Goal: Task Accomplishment & Management: Manage account settings

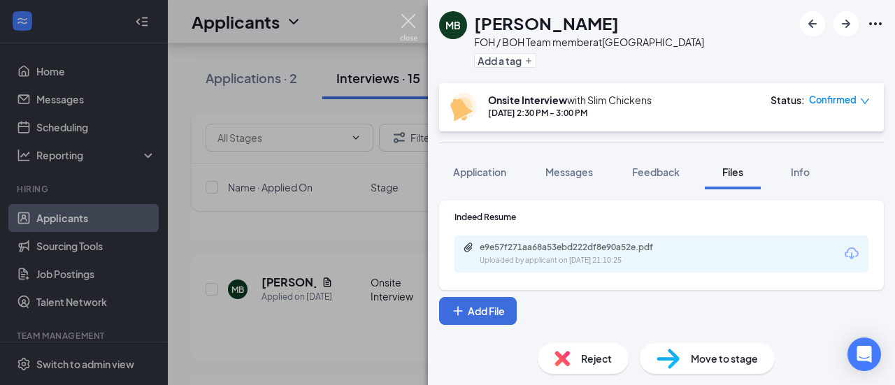
scroll to position [628, 0]
click at [420, 19] on div "MB [PERSON_NAME] FOH / BOH Team member at [GEOGRAPHIC_DATA] Add a tag Onsite In…" at bounding box center [447, 192] width 895 height 385
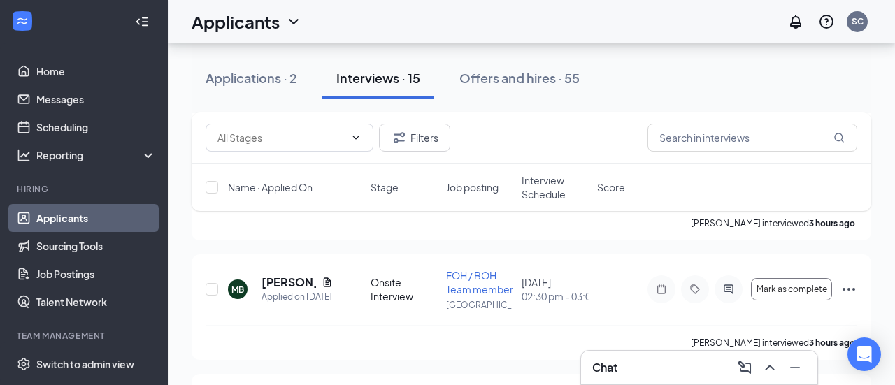
click at [405, 29] on div "Applicants SC" at bounding box center [531, 21] width 727 height 43
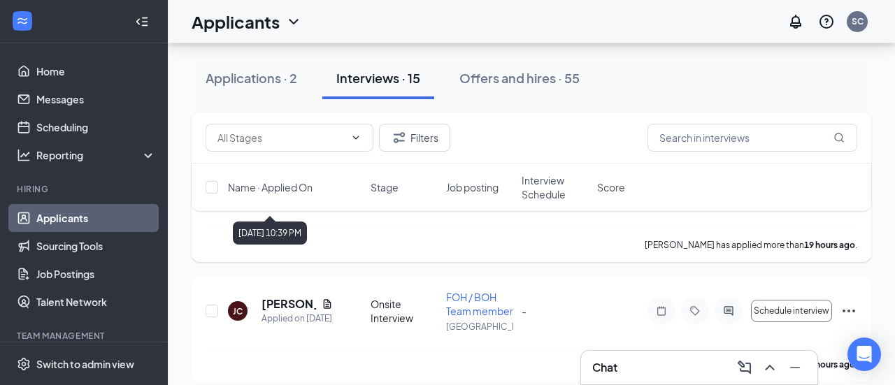
scroll to position [166, 0]
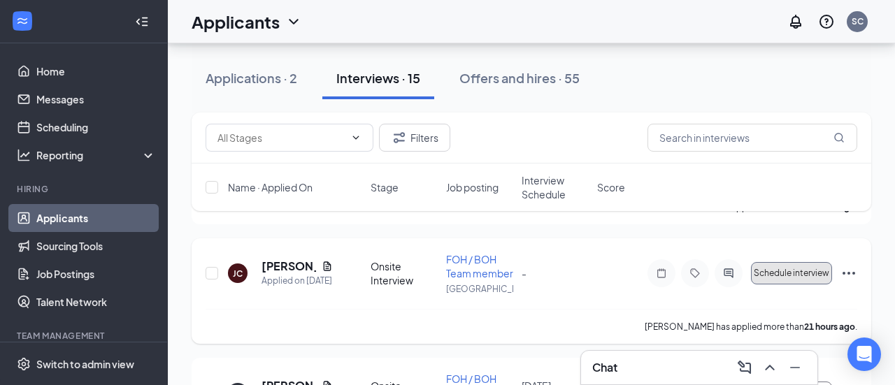
click at [793, 283] on button "Schedule interview" at bounding box center [791, 273] width 81 height 22
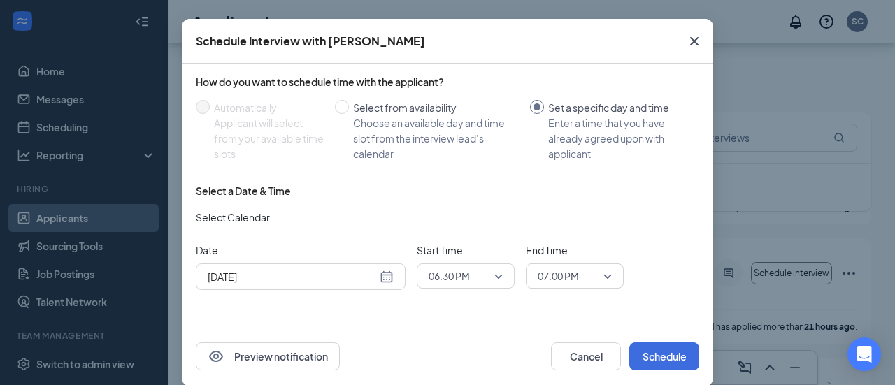
scroll to position [69, 0]
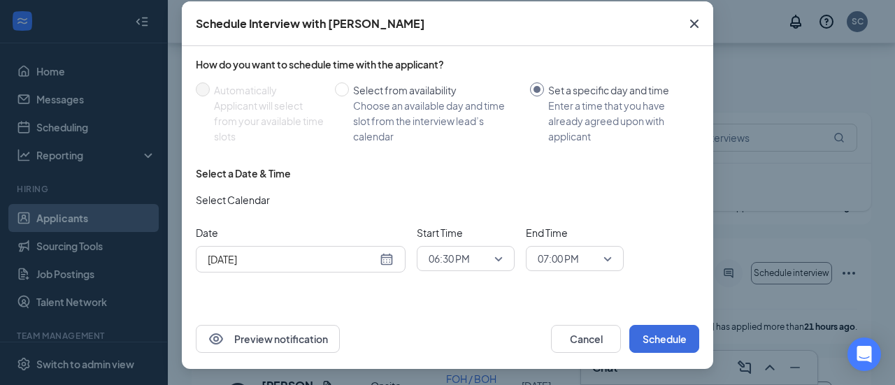
click at [384, 252] on div "[DATE]" at bounding box center [301, 259] width 186 height 15
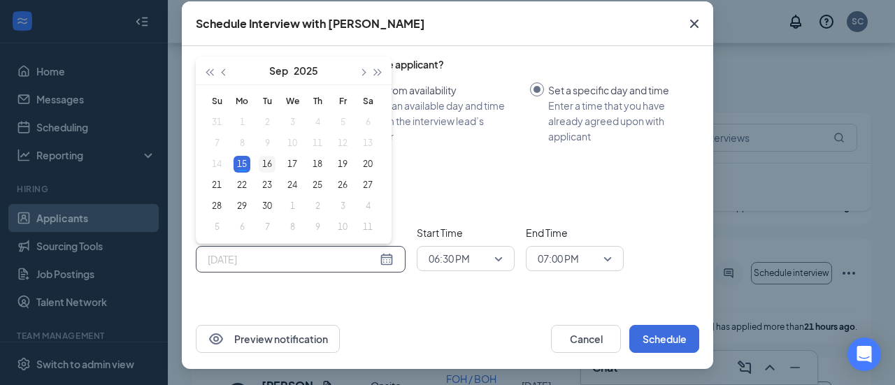
click at [269, 163] on div "16" at bounding box center [267, 164] width 17 height 17
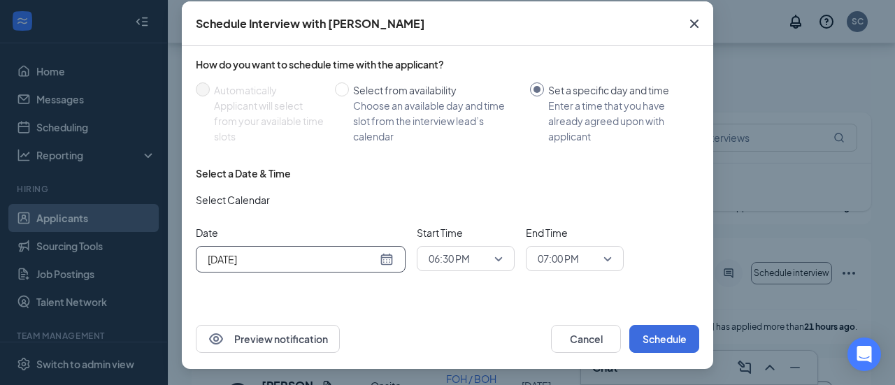
click at [496, 259] on span "06:30 PM" at bounding box center [466, 258] width 74 height 21
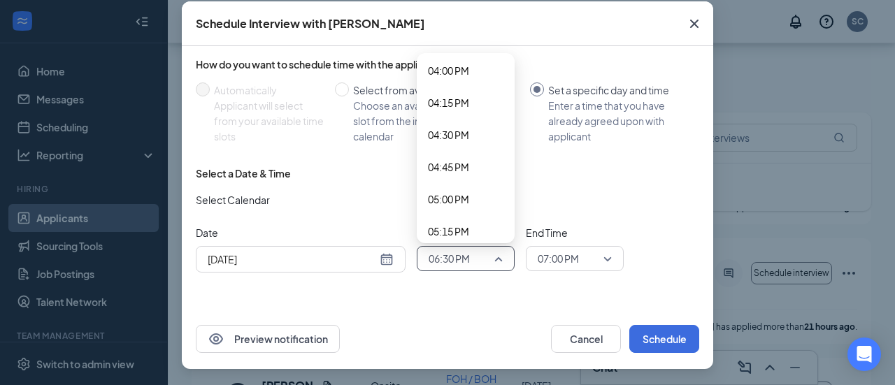
scroll to position [2066, 0]
click at [478, 137] on span "04:30 PM" at bounding box center [466, 131] width 76 height 15
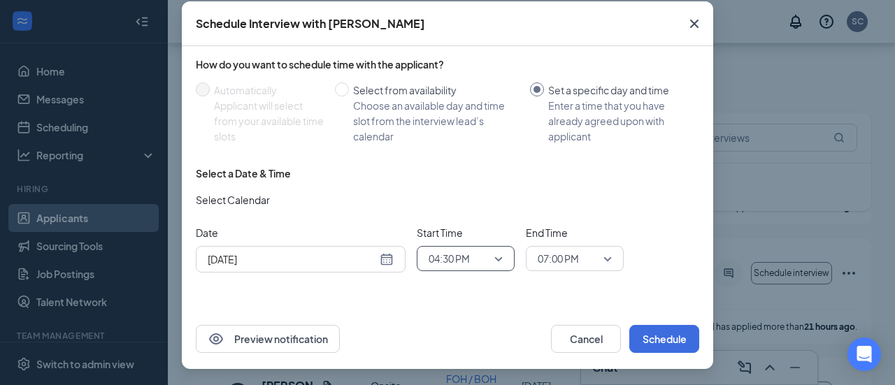
click at [467, 259] on span "04:30 PM" at bounding box center [449, 258] width 41 height 21
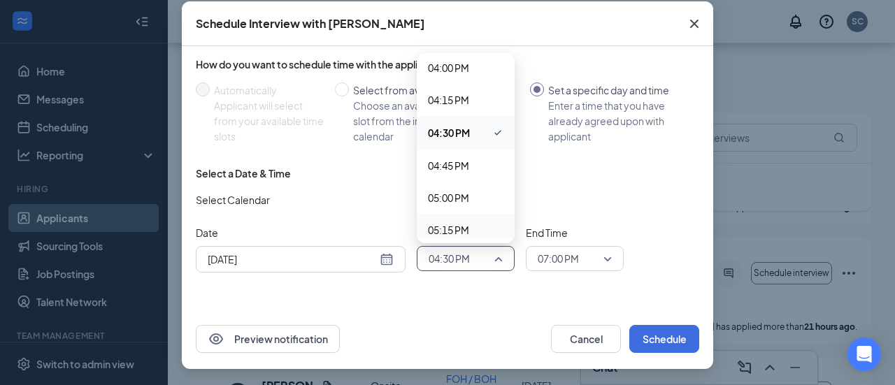
click at [384, 260] on div "[DATE]" at bounding box center [301, 259] width 186 height 15
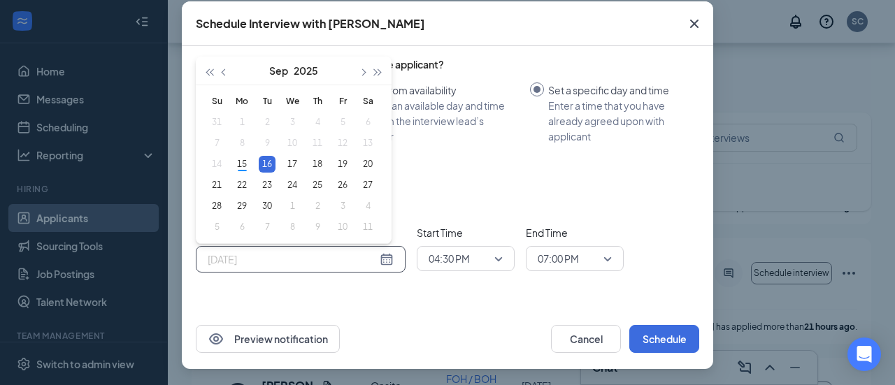
click at [266, 166] on div "16" at bounding box center [267, 164] width 17 height 17
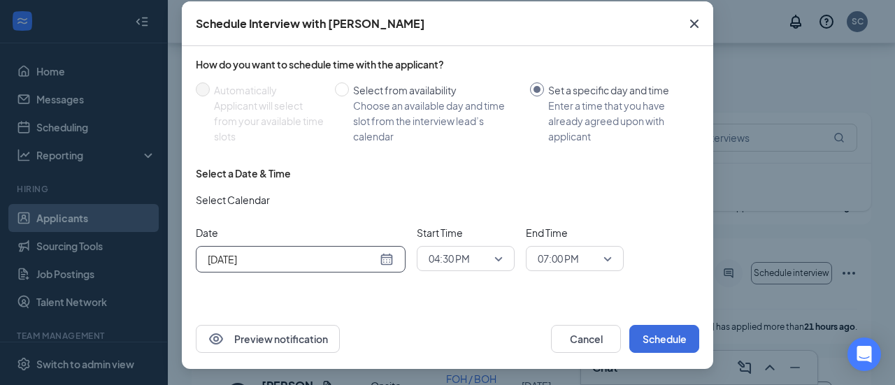
click at [390, 256] on div "[DATE]" at bounding box center [301, 259] width 186 height 15
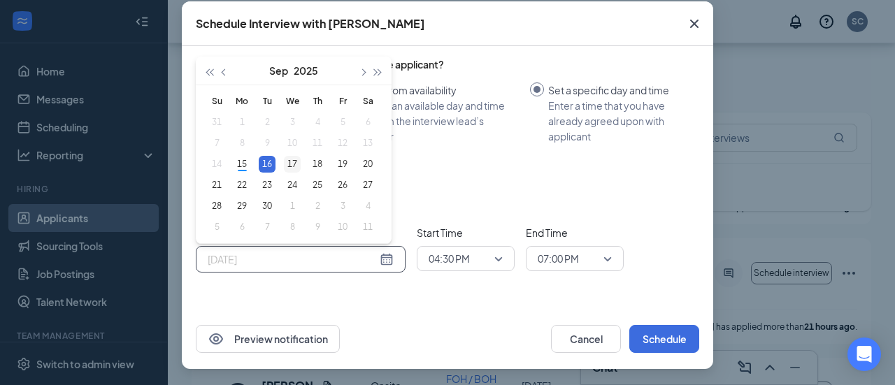
type input "[DATE]"
click at [290, 163] on div "17" at bounding box center [292, 164] width 17 height 17
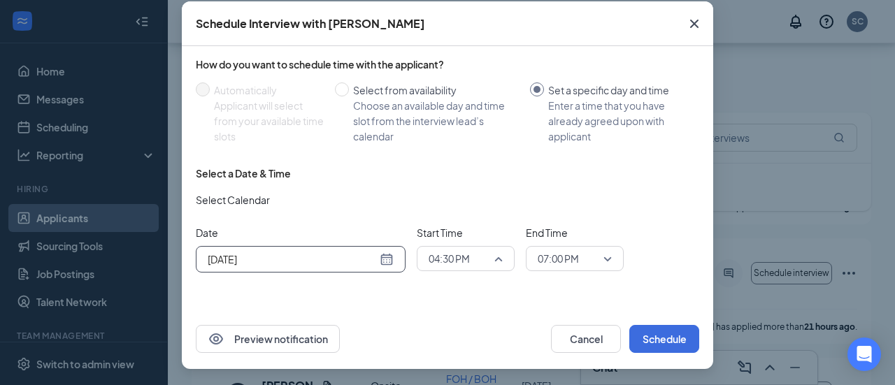
click at [459, 257] on span "04:30 PM" at bounding box center [449, 258] width 41 height 21
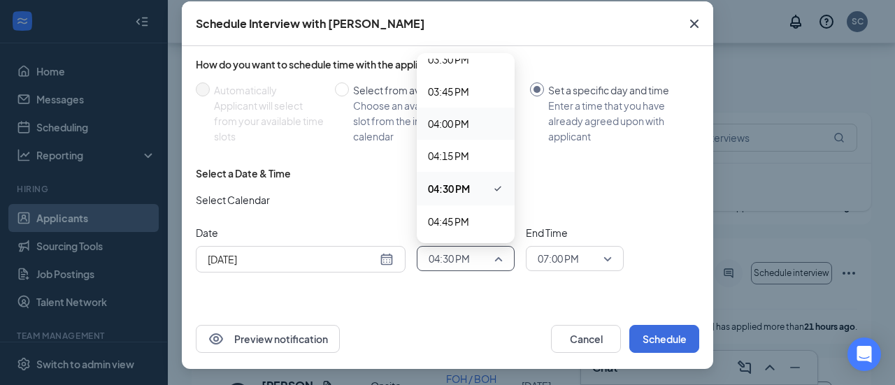
scroll to position [2008, 0]
click at [448, 96] on span "03:45 PM" at bounding box center [448, 92] width 41 height 15
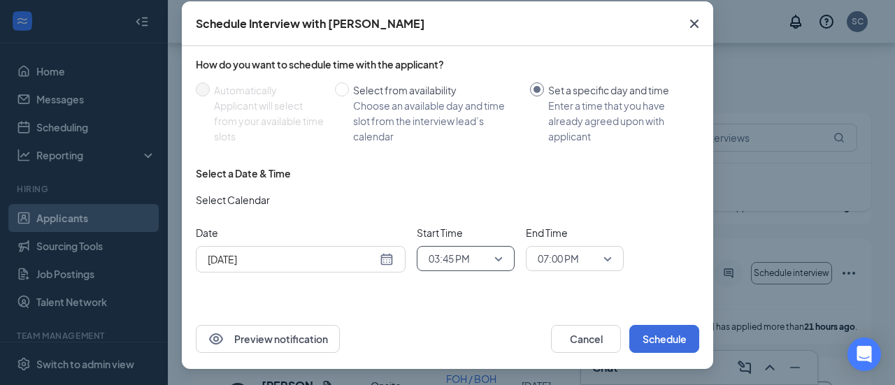
click at [576, 264] on span "07:00 PM" at bounding box center [558, 258] width 41 height 21
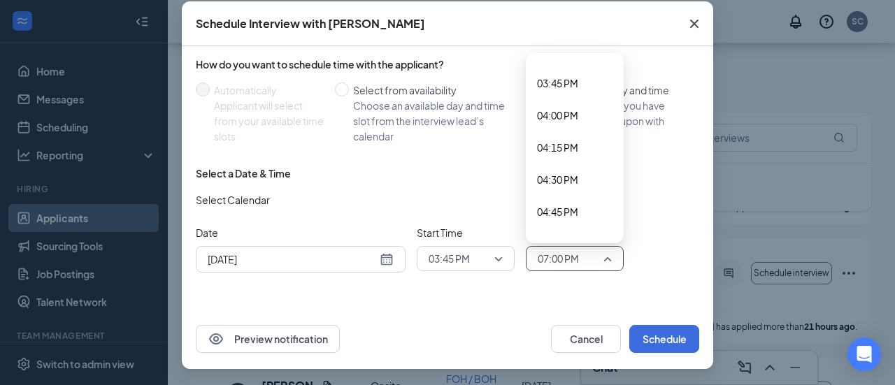
scroll to position [2003, 0]
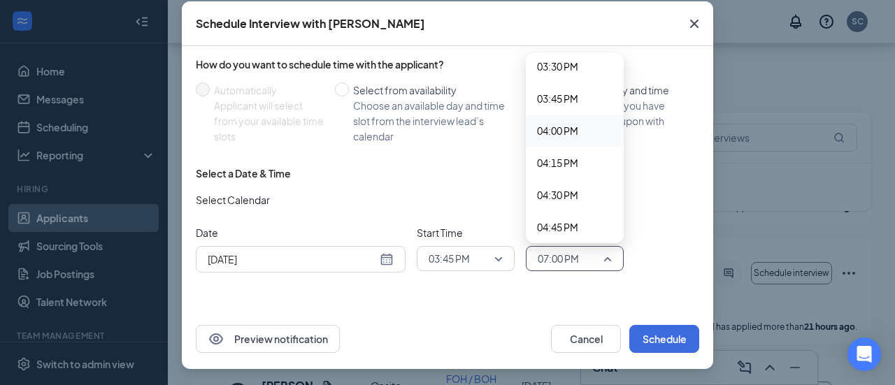
click at [566, 142] on div "04:00 PM" at bounding box center [575, 131] width 98 height 32
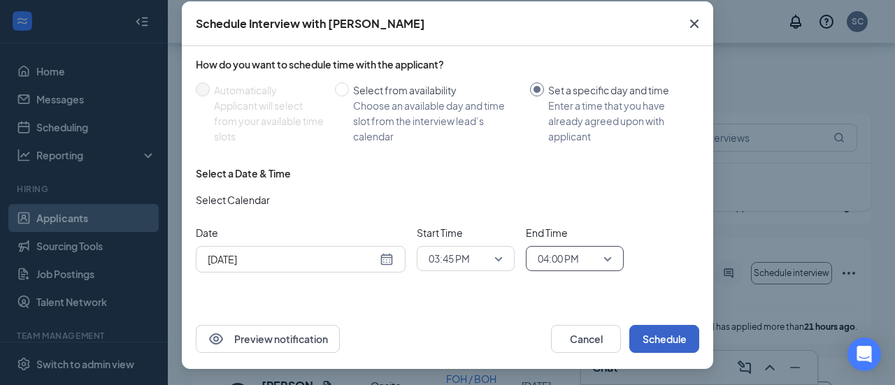
click at [655, 333] on button "Schedule" at bounding box center [664, 339] width 70 height 28
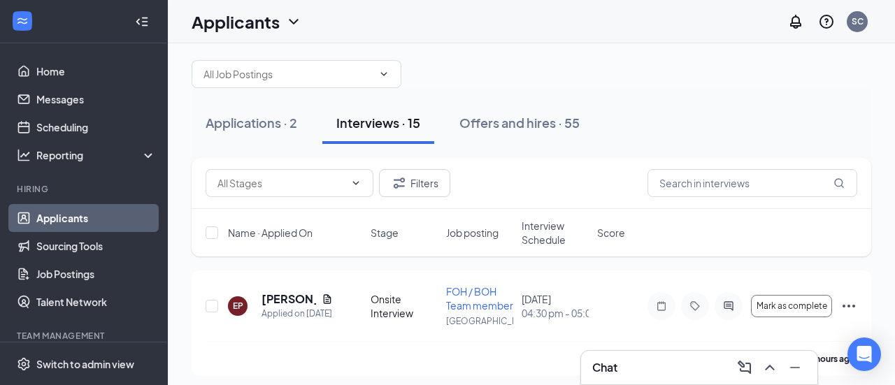
scroll to position [0, 0]
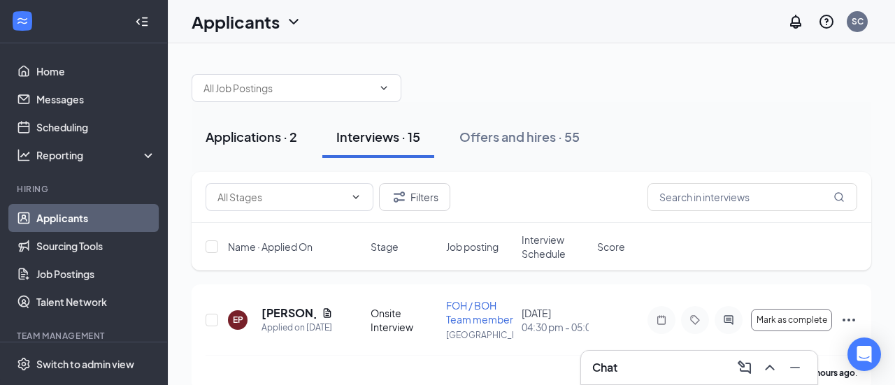
click at [277, 135] on div "Applications · 2" at bounding box center [252, 136] width 92 height 17
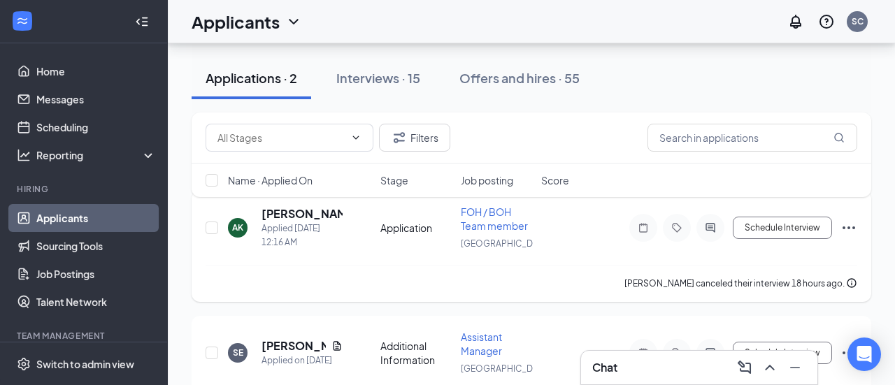
scroll to position [80, 0]
click at [796, 220] on button "Schedule Interview" at bounding box center [782, 227] width 99 height 22
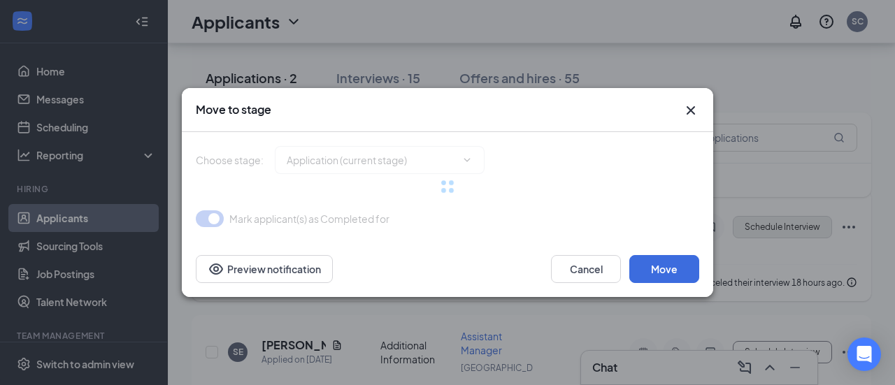
type input "Onsite Interview (next stage)"
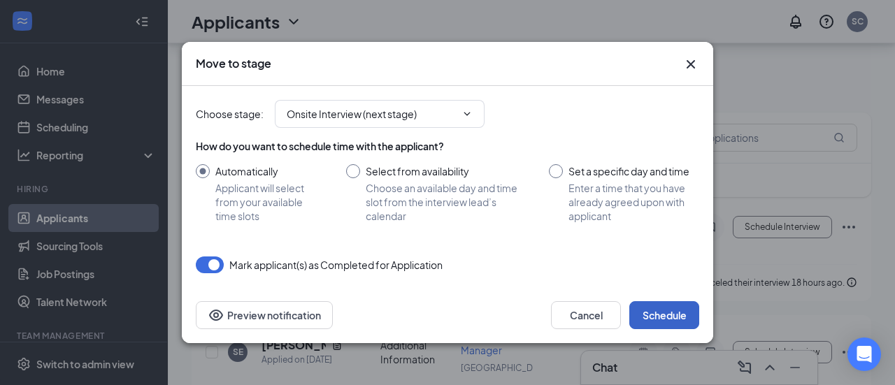
click at [690, 317] on button "Schedule" at bounding box center [664, 315] width 70 height 28
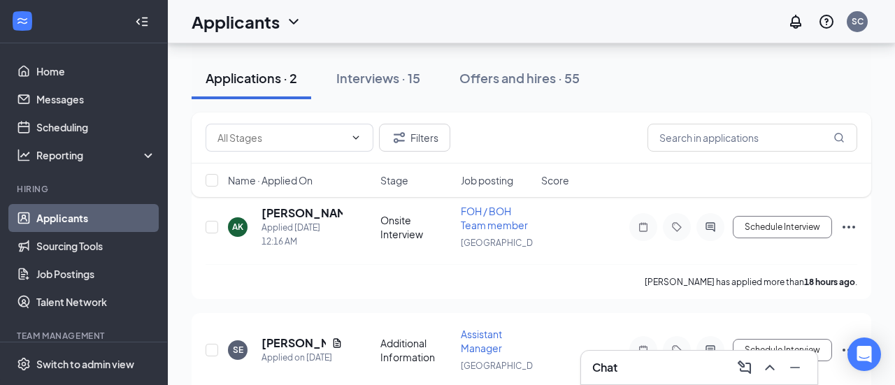
scroll to position [11, 0]
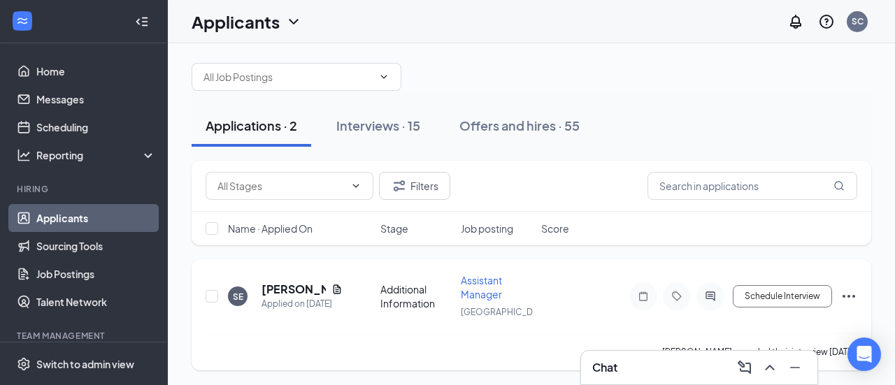
click at [848, 295] on icon "Ellipses" at bounding box center [849, 296] width 13 height 3
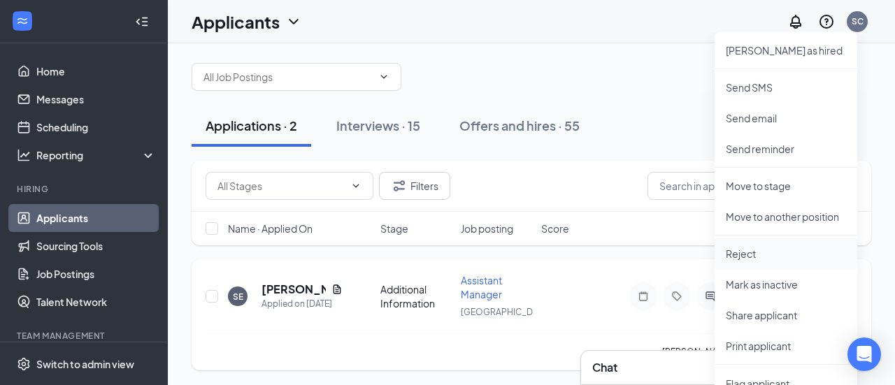
click at [770, 259] on p "Reject" at bounding box center [786, 254] width 120 height 14
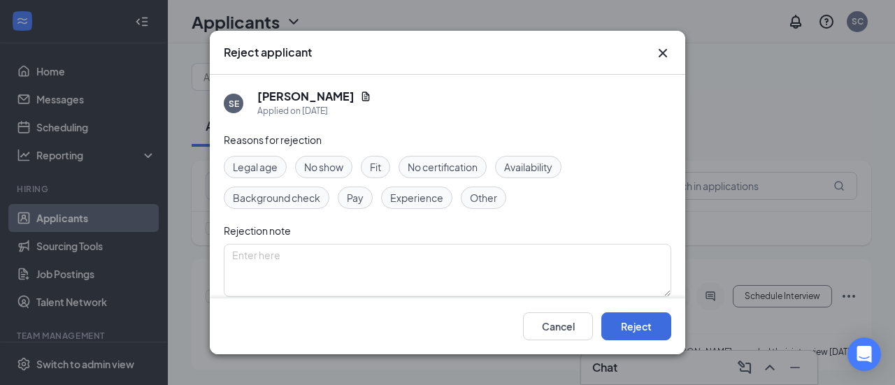
click at [652, 343] on div "Cancel Reject" at bounding box center [448, 327] width 476 height 56
click at [649, 331] on button "Reject" at bounding box center [636, 327] width 70 height 28
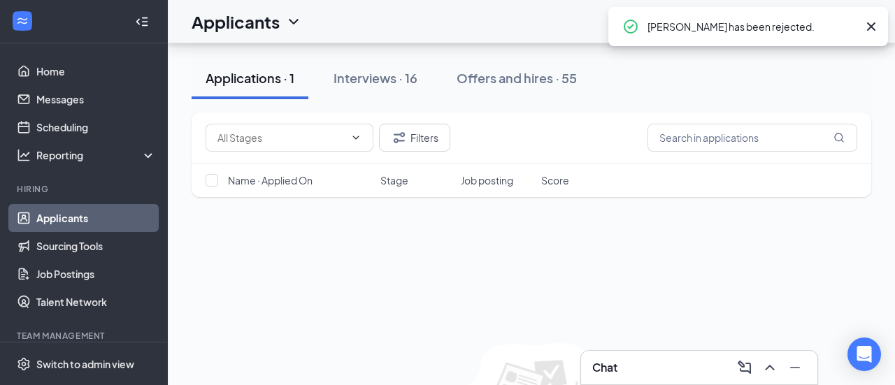
scroll to position [120, 0]
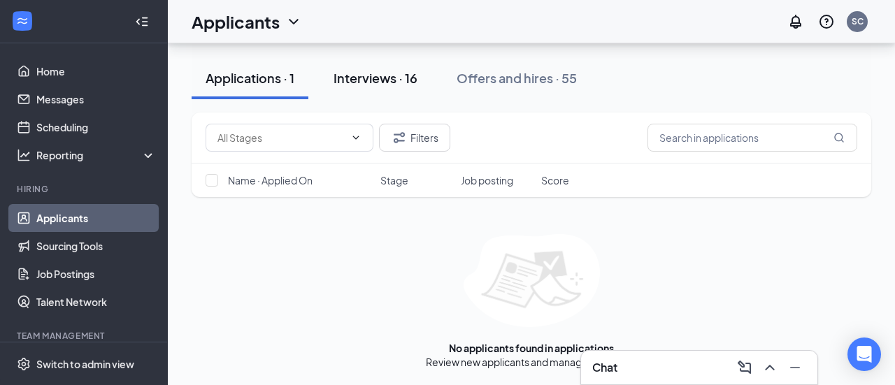
click at [409, 73] on div "Interviews · 16" at bounding box center [376, 77] width 84 height 17
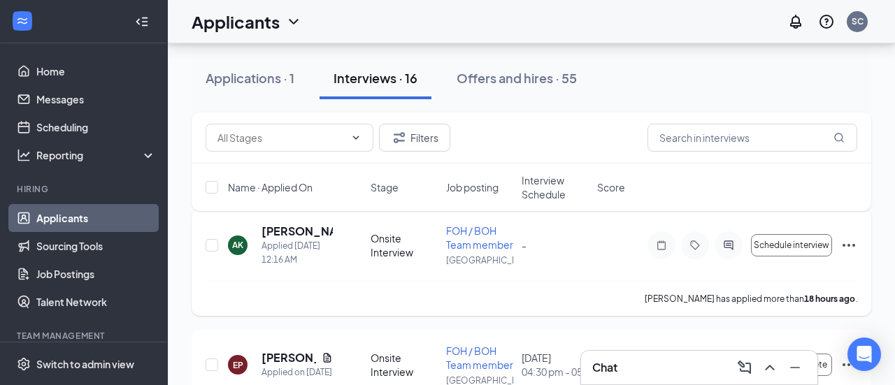
scroll to position [71, 0]
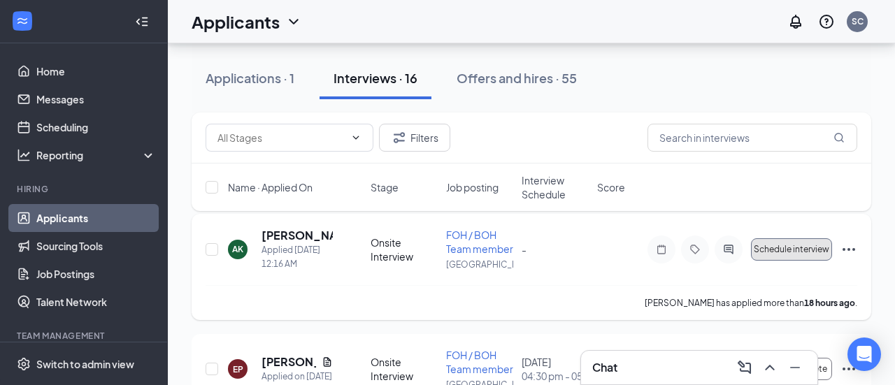
click at [784, 247] on span "Schedule interview" at bounding box center [792, 250] width 76 height 10
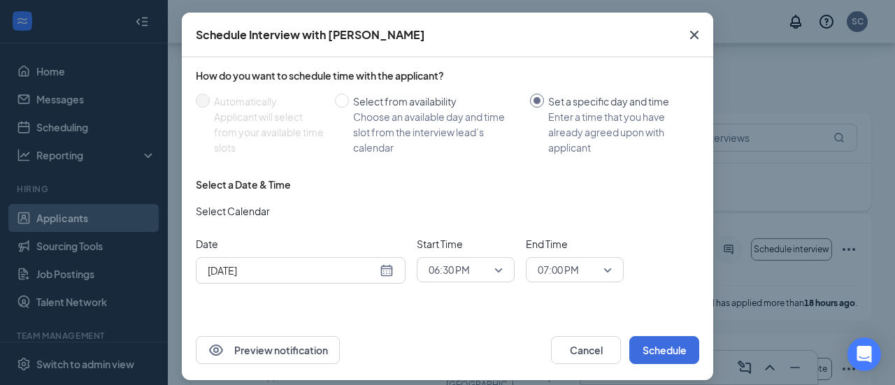
scroll to position [64, 0]
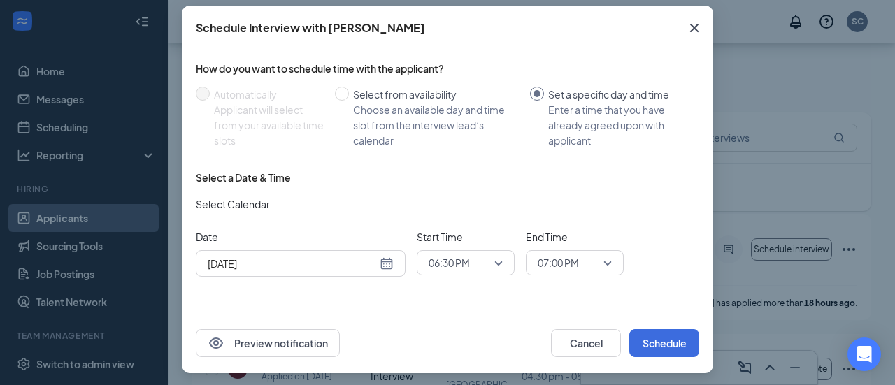
click at [530, 92] on span at bounding box center [537, 94] width 14 height 14
click at [530, 92] on input "Set a specific day and time Enter a time that you have already agreed upon with…" at bounding box center [537, 94] width 14 height 14
click at [336, 93] on input "Select from availability Choose an available day and time slot from the intervi…" at bounding box center [342, 94] width 14 height 14
radio input "true"
radio input "false"
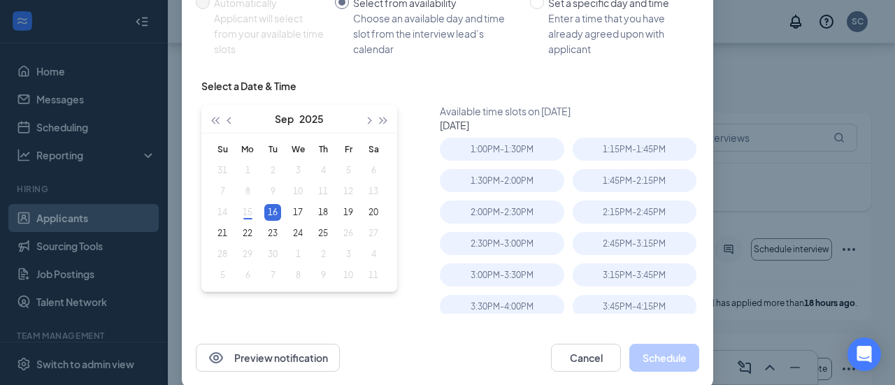
scroll to position [158, 0]
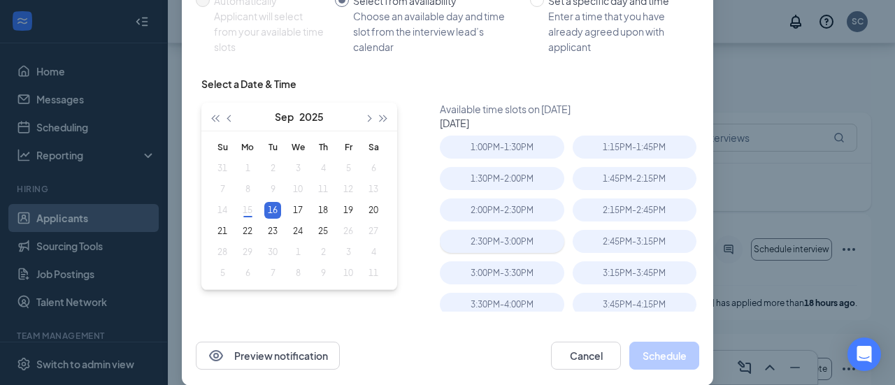
type input "[DATE]"
click at [595, 362] on button "Cancel" at bounding box center [586, 356] width 70 height 28
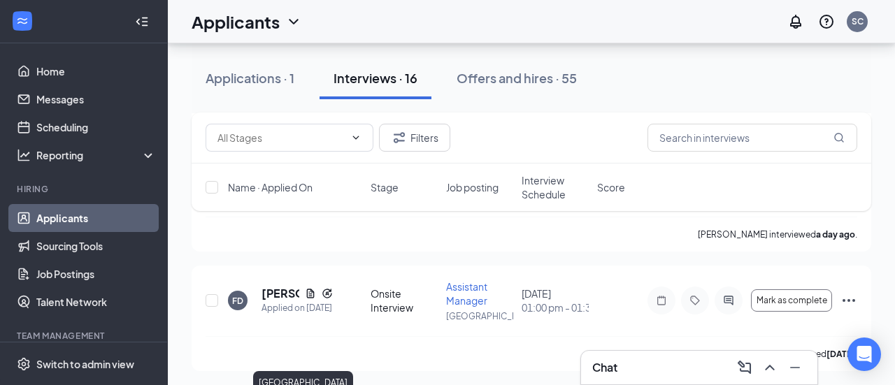
scroll to position [1094, 0]
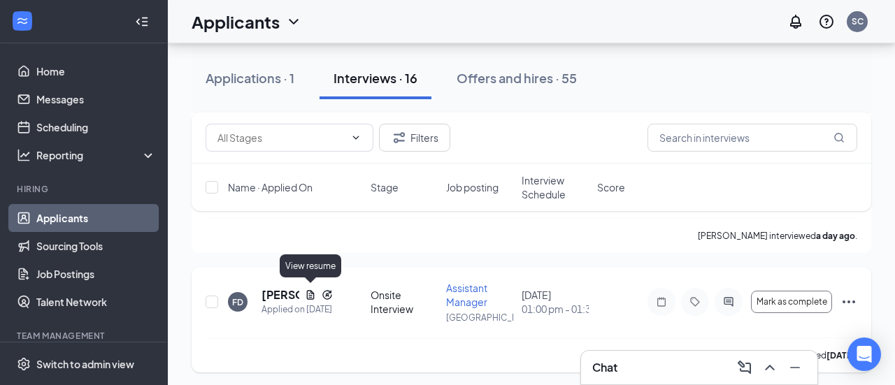
click at [313, 291] on icon "Document" at bounding box center [311, 294] width 8 height 9
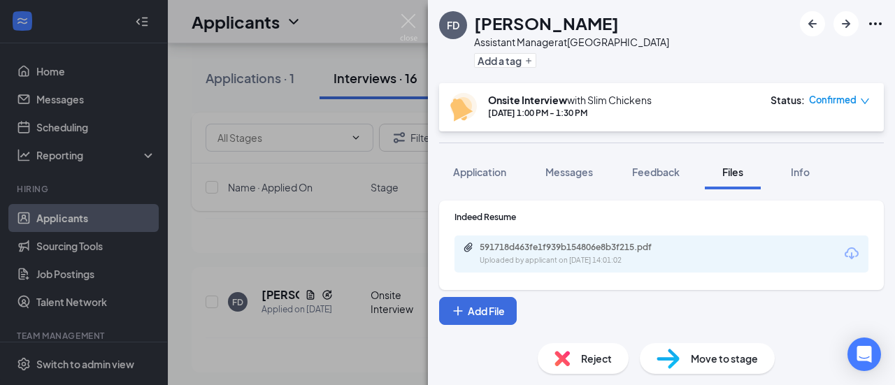
click at [362, 251] on div "FD [PERSON_NAME] Assistant Manager at [GEOGRAPHIC_DATA] Add a tag Onsite Interv…" at bounding box center [447, 192] width 895 height 385
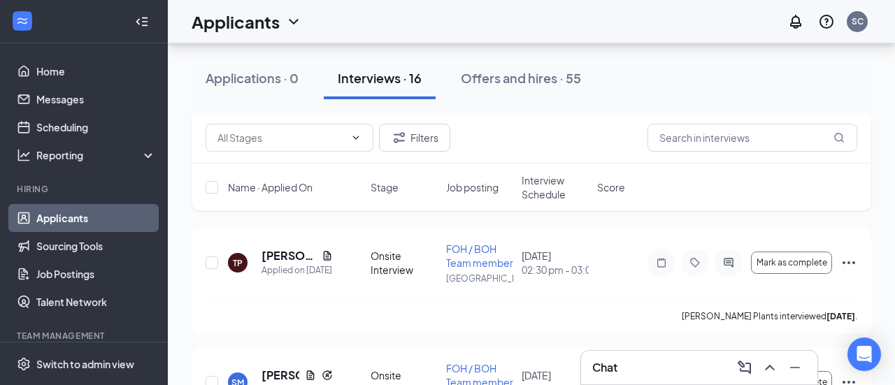
scroll to position [1492, 0]
click at [323, 262] on icon "Document" at bounding box center [327, 255] width 11 height 11
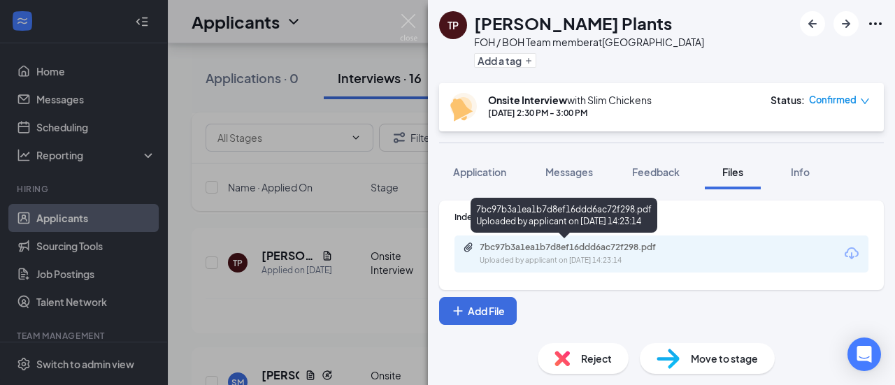
click at [511, 262] on div "Uploaded by applicant on [DATE] 14:23:14" at bounding box center [585, 260] width 210 height 11
